Goal: Task Accomplishment & Management: Manage account settings

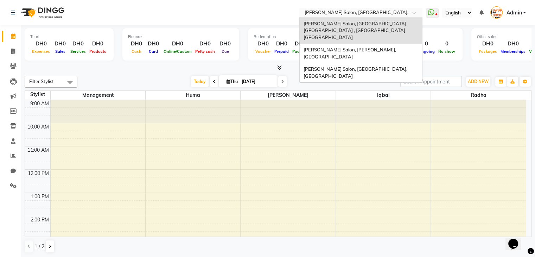
click at [414, 13] on span at bounding box center [416, 14] width 9 height 7
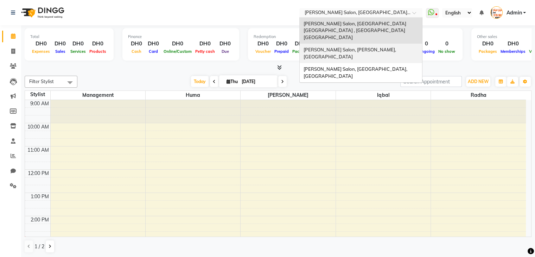
click at [389, 47] on span "Chitra Singh Salon, Abu Shagara, Abu Shagara" at bounding box center [350, 53] width 94 height 13
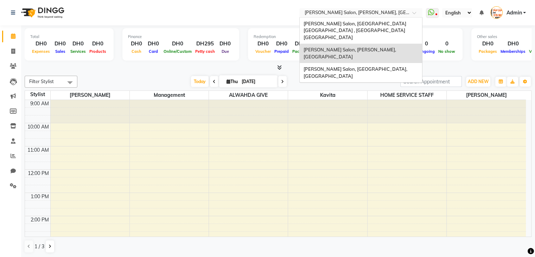
click at [414, 14] on span at bounding box center [416, 14] width 9 height 7
click at [381, 66] on span "[PERSON_NAME] Salon, [GEOGRAPHIC_DATA], [GEOGRAPHIC_DATA]" at bounding box center [355, 72] width 105 height 13
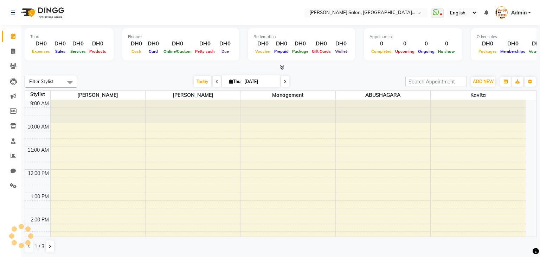
select select "en"
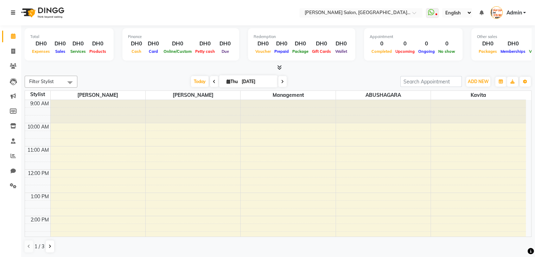
click at [15, 12] on icon at bounding box center [13, 12] width 4 height 5
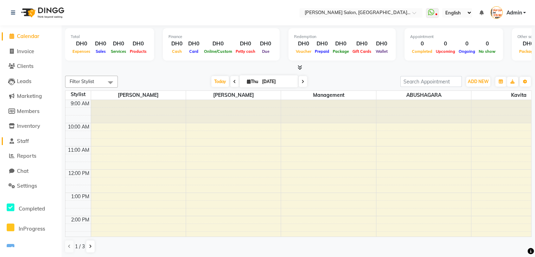
click at [28, 140] on span "Staff" at bounding box center [23, 141] width 12 height 7
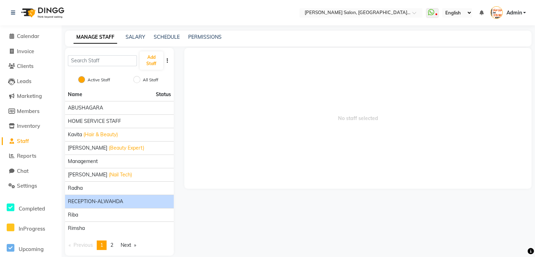
click at [110, 196] on li "RECEPTION-ALWAHDA" at bounding box center [119, 201] width 109 height 13
click at [113, 202] on span "RECEPTION-ALWAHDA" at bounding box center [95, 201] width 55 height 7
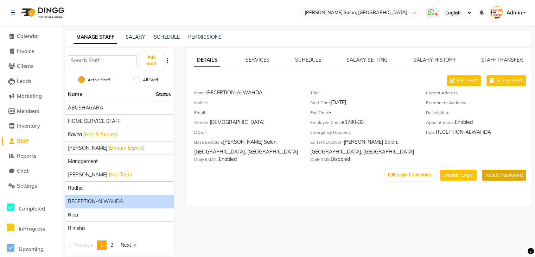
click at [493, 174] on button "Reset Password" at bounding box center [504, 175] width 44 height 11
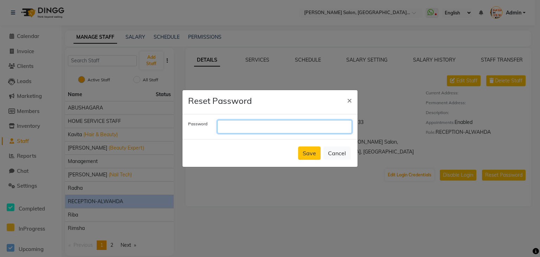
click at [249, 125] on input "text" at bounding box center [284, 126] width 135 height 13
type input "hilly"
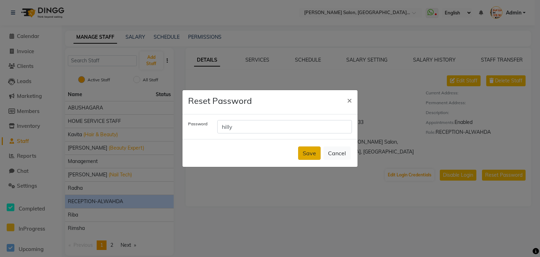
click at [308, 151] on button "Save" at bounding box center [309, 152] width 23 height 13
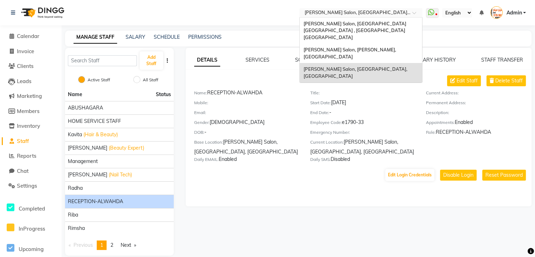
click at [414, 14] on span at bounding box center [416, 14] width 9 height 7
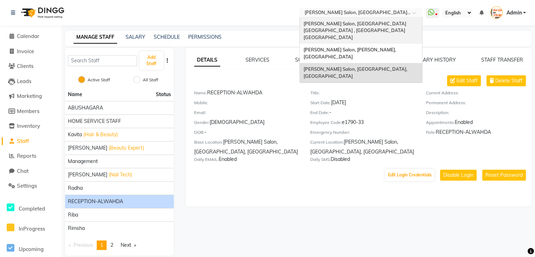
click at [394, 24] on span "Chitra Singh Salon, Al Jaddaf Dubai , Al Jaddaf Dubai" at bounding box center [355, 30] width 104 height 19
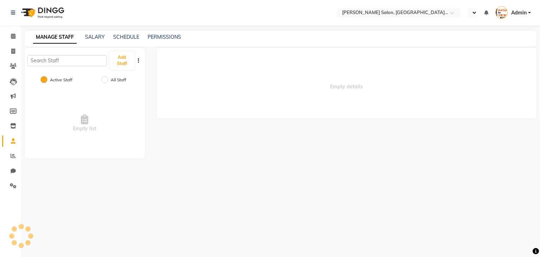
select select "en"
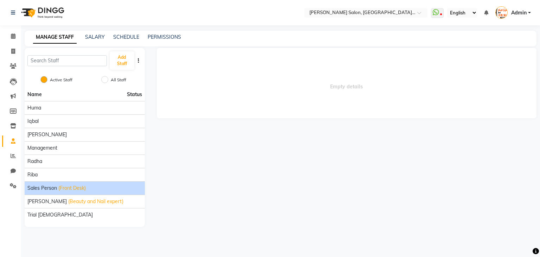
click at [95, 187] on div "Sales person (Front Desk)" at bounding box center [84, 187] width 115 height 7
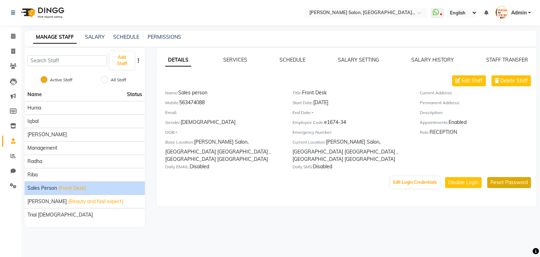
click at [508, 179] on button "Reset Password" at bounding box center [510, 182] width 44 height 11
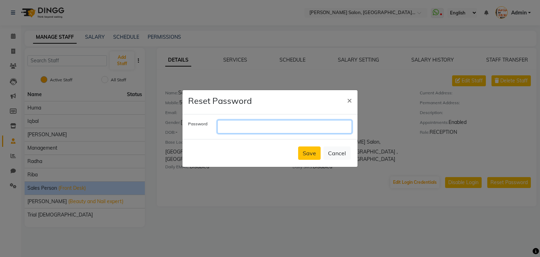
click at [243, 126] on input "text" at bounding box center [284, 126] width 135 height 13
type input "ketty"
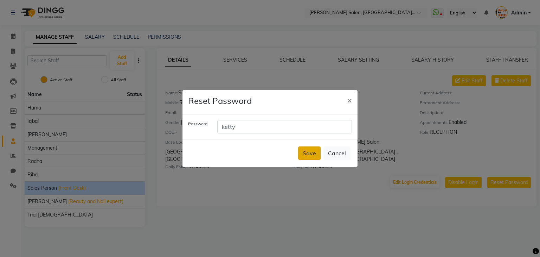
click at [313, 149] on button "Save" at bounding box center [309, 152] width 23 height 13
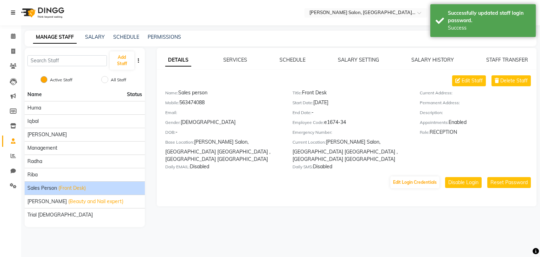
click at [14, 11] on icon at bounding box center [13, 12] width 4 height 5
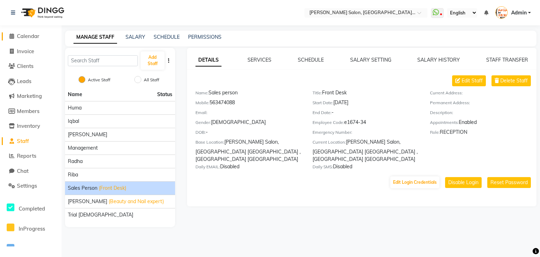
click at [10, 36] on icon at bounding box center [11, 35] width 5 height 5
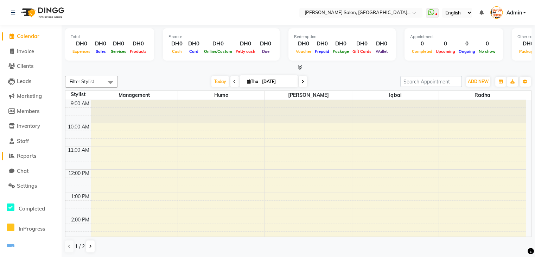
click at [33, 157] on span "Reports" at bounding box center [26, 155] width 19 height 7
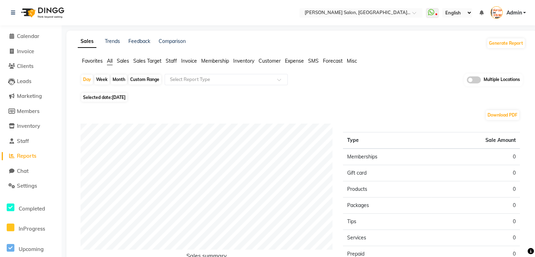
click at [146, 81] on div "Custom Range" at bounding box center [144, 80] width 33 height 10
select select "9"
select select "2025"
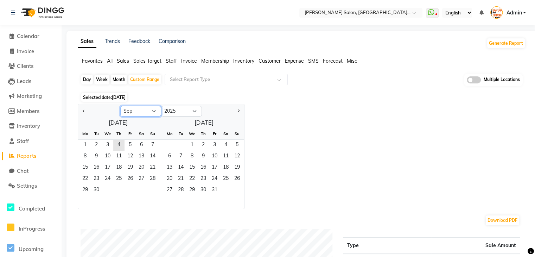
click at [146, 111] on select "Jan Feb Mar Apr May Jun Jul Aug Sep Oct Nov Dec" at bounding box center [140, 111] width 41 height 11
select select "8"
click at [120, 106] on select "Jan Feb Mar Apr May Jun Jul Aug Sep Oct Nov Dec" at bounding box center [140, 111] width 41 height 11
click at [129, 145] on span "1" at bounding box center [130, 145] width 11 height 11
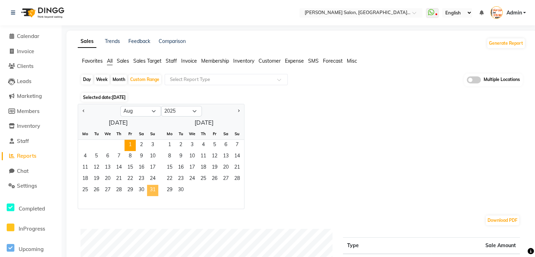
click at [152, 189] on span "31" at bounding box center [152, 190] width 11 height 11
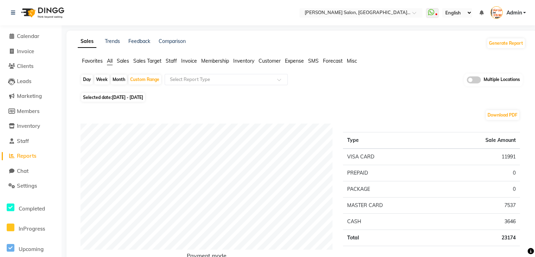
click at [175, 61] on span "Staff" at bounding box center [171, 61] width 11 height 6
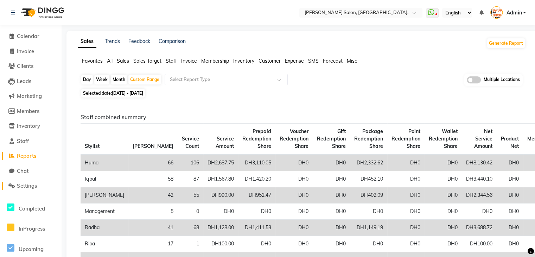
click at [25, 185] on span "Settings" at bounding box center [27, 185] width 20 height 7
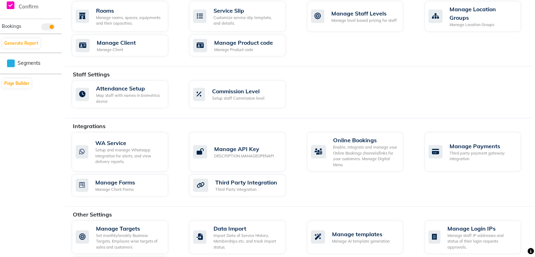
scroll to position [359, 0]
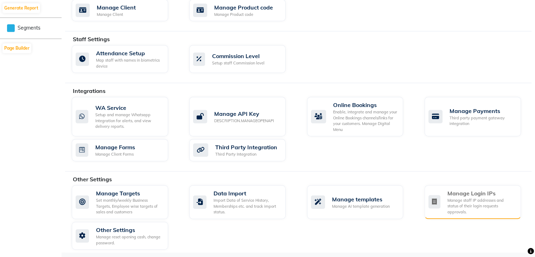
click at [473, 199] on div "Manage staff IP addresses and status of their login requests approvals." at bounding box center [482, 206] width 68 height 18
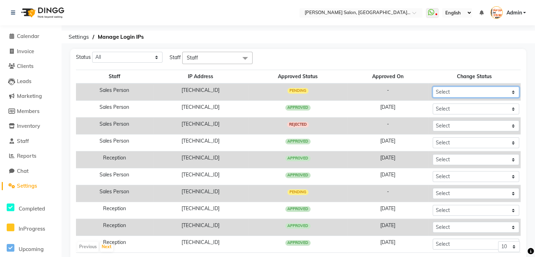
click at [456, 93] on select "Select Approved Rejected" at bounding box center [476, 92] width 87 height 11
select select "Approved"
click at [433, 87] on select "Select Approved Rejected" at bounding box center [476, 92] width 87 height 11
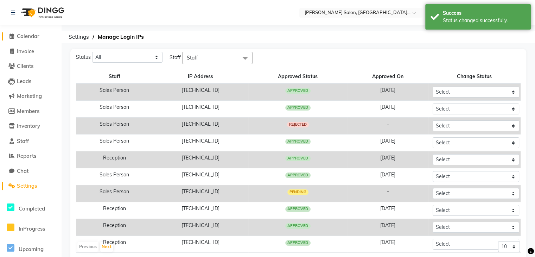
click at [13, 34] on icon at bounding box center [11, 35] width 5 height 5
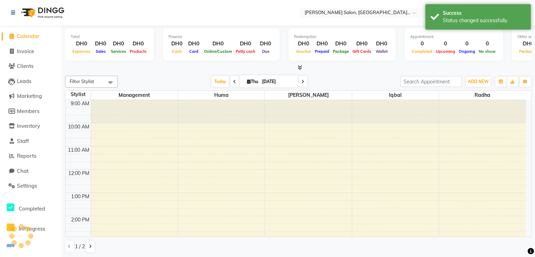
scroll to position [138, 0]
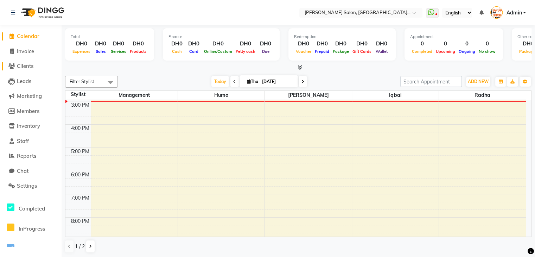
click at [23, 66] on span "Clients" at bounding box center [25, 66] width 17 height 7
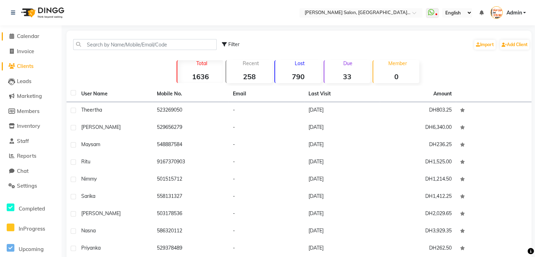
click at [13, 33] on icon at bounding box center [11, 35] width 5 height 5
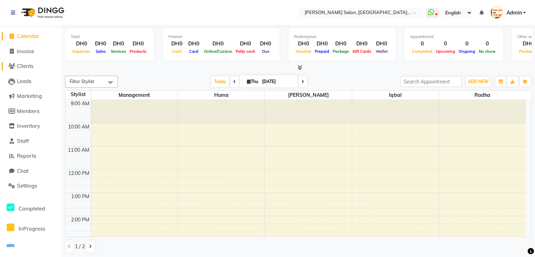
click at [32, 68] on span "Clients" at bounding box center [25, 66] width 17 height 7
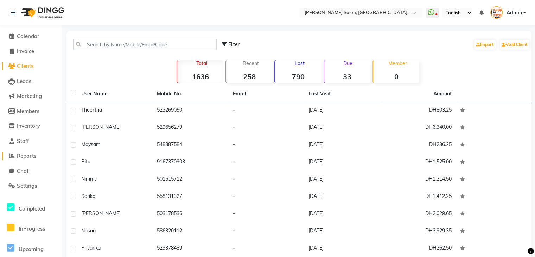
click at [31, 155] on span "Reports" at bounding box center [26, 155] width 19 height 7
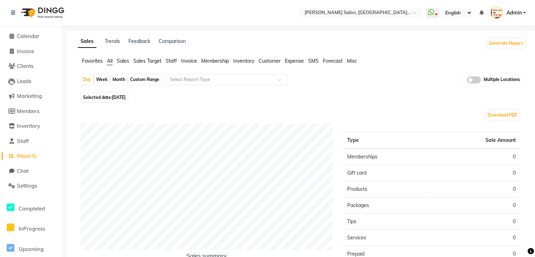
click at [139, 81] on div "Custom Range" at bounding box center [144, 80] width 33 height 10
select select "9"
select select "2025"
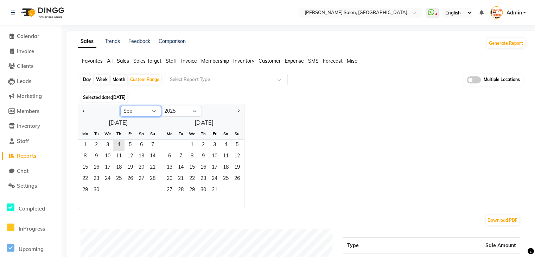
click at [150, 109] on select "Jan Feb Mar Apr May Jun [DATE] Aug Sep Oct Nov Dec" at bounding box center [140, 111] width 41 height 11
select select "8"
click at [120, 106] on select "Jan Feb Mar Apr May Jun [DATE] Aug Sep Oct Nov Dec" at bounding box center [140, 111] width 41 height 11
click at [129, 147] on span "1" at bounding box center [130, 145] width 11 height 11
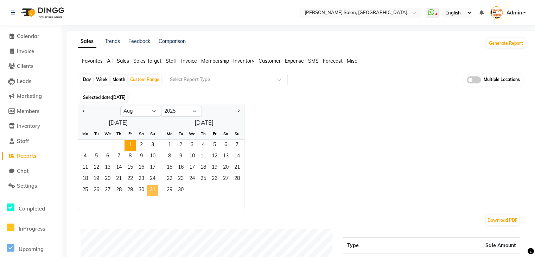
click at [151, 187] on span "31" at bounding box center [152, 190] width 11 height 11
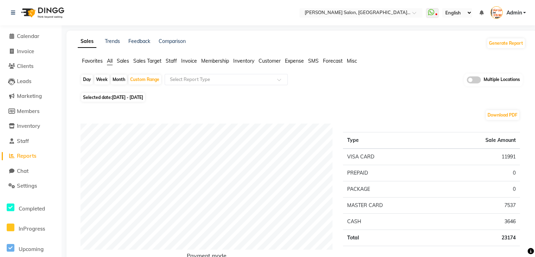
click at [175, 61] on span "Staff" at bounding box center [171, 61] width 11 height 6
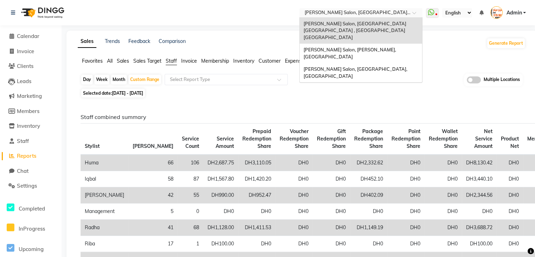
click at [416, 11] on div at bounding box center [360, 13] width 123 height 7
click at [382, 66] on span "[PERSON_NAME] Salon, [GEOGRAPHIC_DATA], [GEOGRAPHIC_DATA]" at bounding box center [355, 72] width 105 height 13
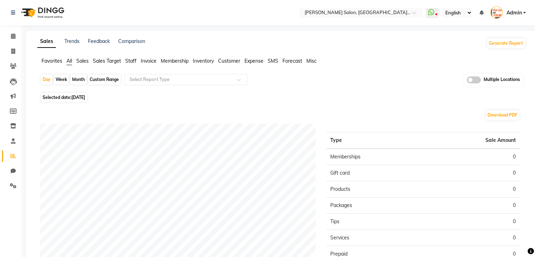
click at [104, 81] on div "Custom Range" at bounding box center [104, 80] width 33 height 10
select select "9"
select select "2025"
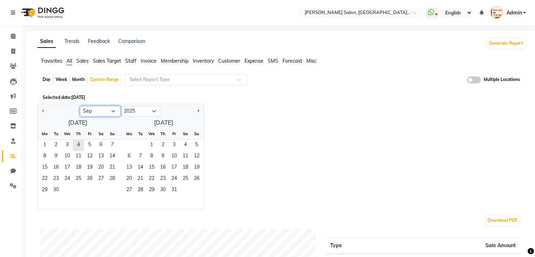
click at [107, 112] on select "Jan Feb Mar Apr May Jun [DATE] Aug Sep Oct Nov Dec" at bounding box center [100, 111] width 41 height 11
select select "8"
click at [80, 106] on select "Jan Feb Mar Apr May Jun [DATE] Aug Sep Oct Nov Dec" at bounding box center [100, 111] width 41 height 11
click at [88, 145] on span "1" at bounding box center [89, 145] width 11 height 11
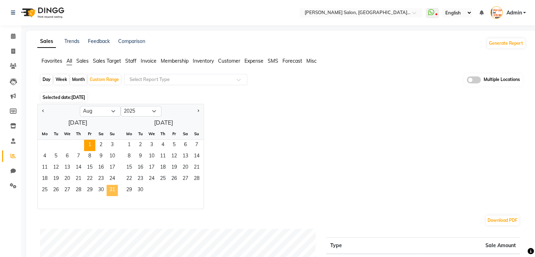
click at [114, 190] on span "31" at bounding box center [112, 190] width 11 height 11
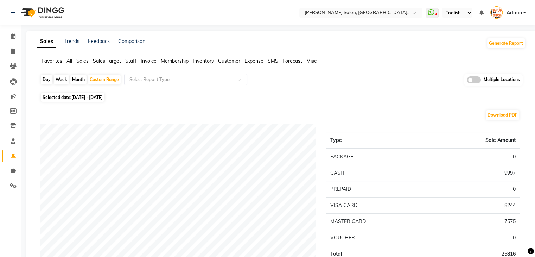
click at [132, 59] on span "Staff" at bounding box center [130, 61] width 11 height 6
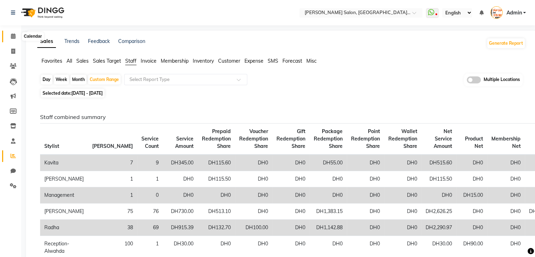
click at [14, 35] on icon at bounding box center [13, 35] width 5 height 5
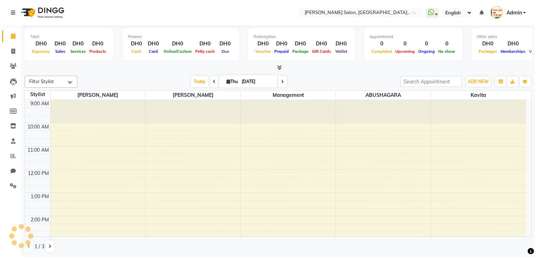
scroll to position [138, 0]
